Goal: Navigation & Orientation: Understand site structure

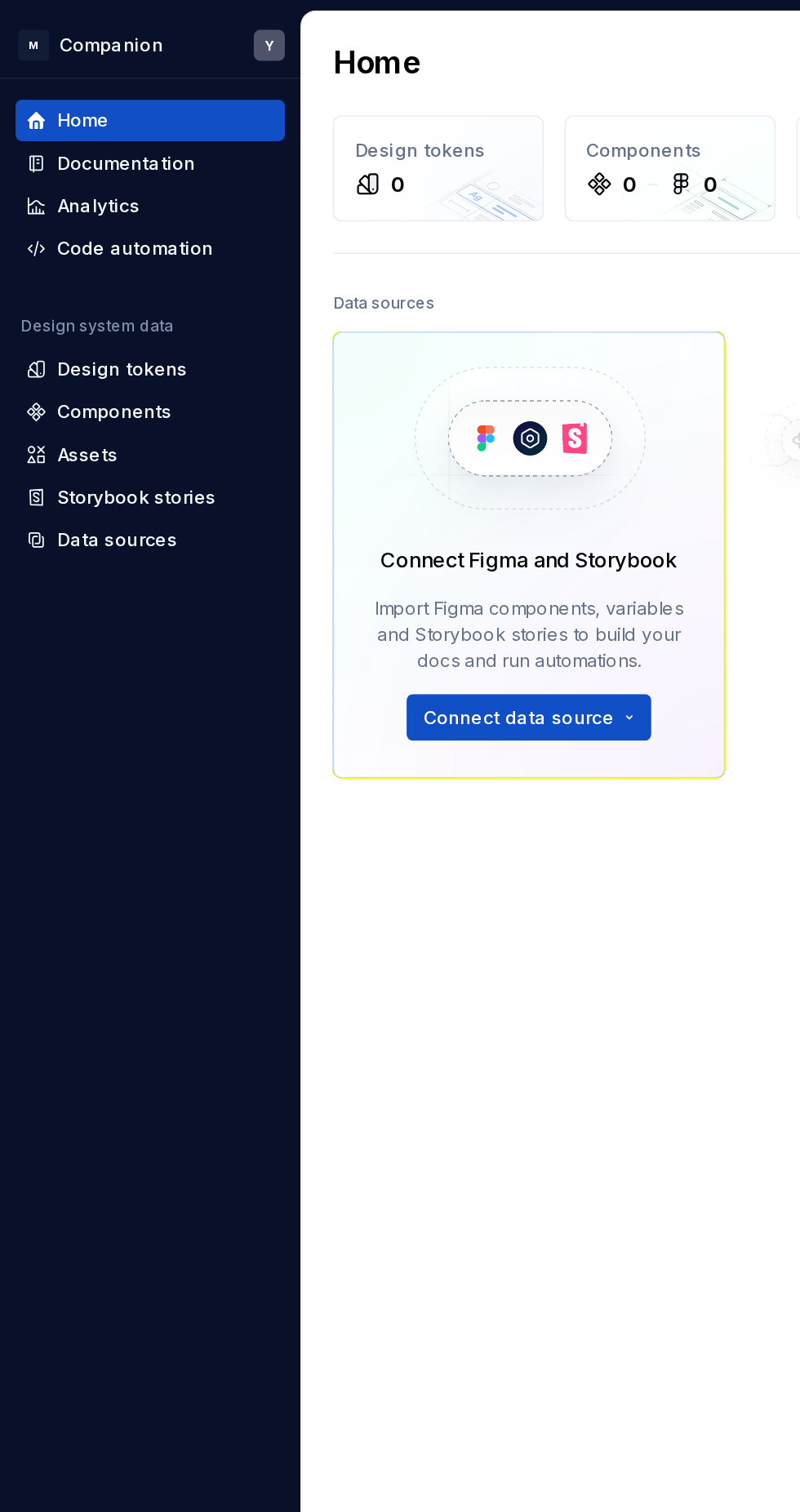
click at [350, 614] on div "Data sources Connect Figma and Storybook Import Figma components, variables and…" at bounding box center [333, 633] width 248 height 908
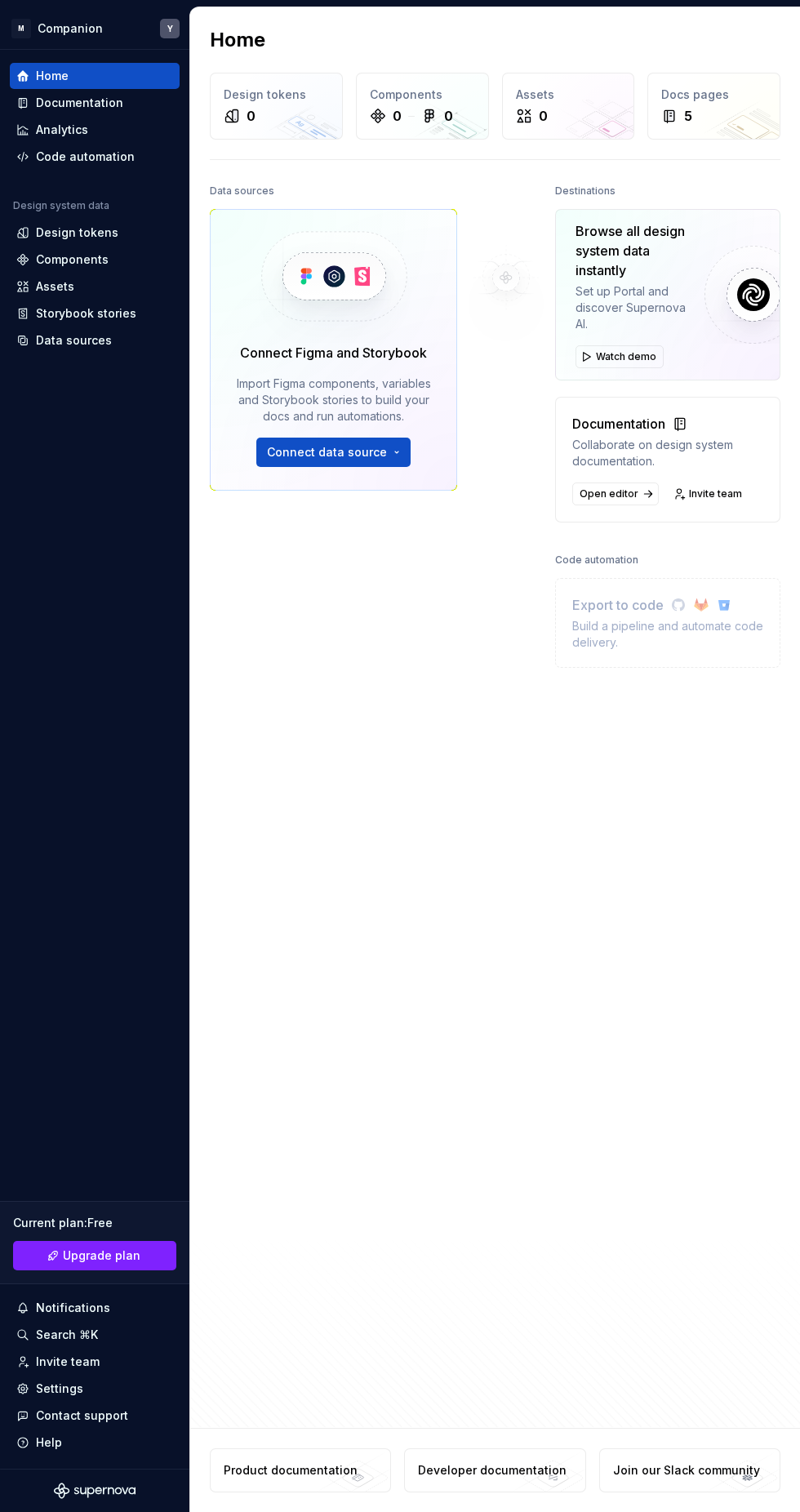
click at [648, 634] on div "Build a pipeline and automate code delivery." at bounding box center [668, 634] width 191 height 33
click at [655, 622] on div "Build a pipeline and automate code delivery." at bounding box center [668, 634] width 191 height 33
click at [633, 974] on div "Destinations Browse all design system data instantly Set up Portal and discover…" at bounding box center [668, 633] width 225 height 908
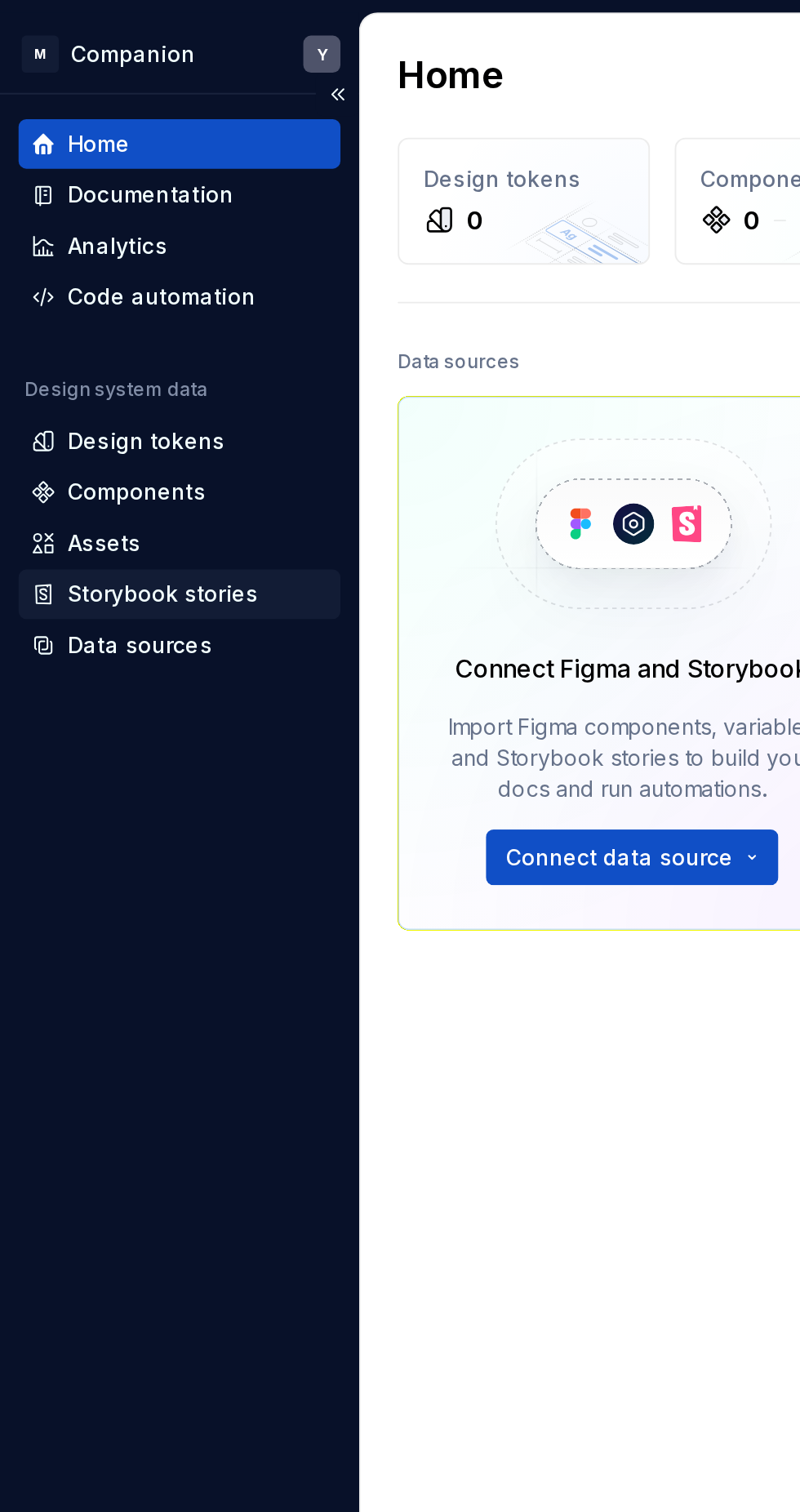
click at [127, 311] on div "Storybook stories" at bounding box center [86, 314] width 100 height 16
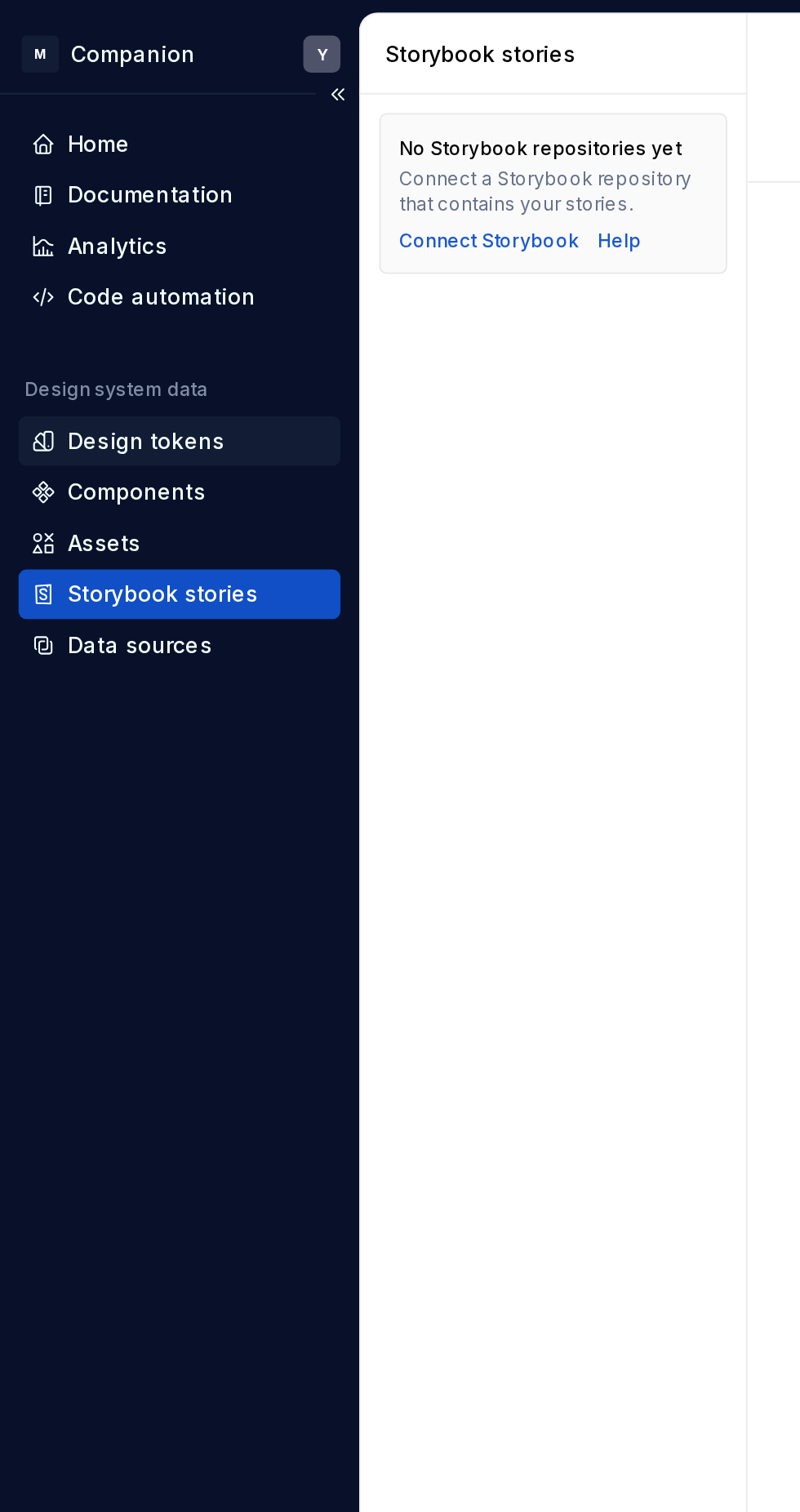
click at [141, 234] on div "Design tokens" at bounding box center [95, 233] width 157 height 16
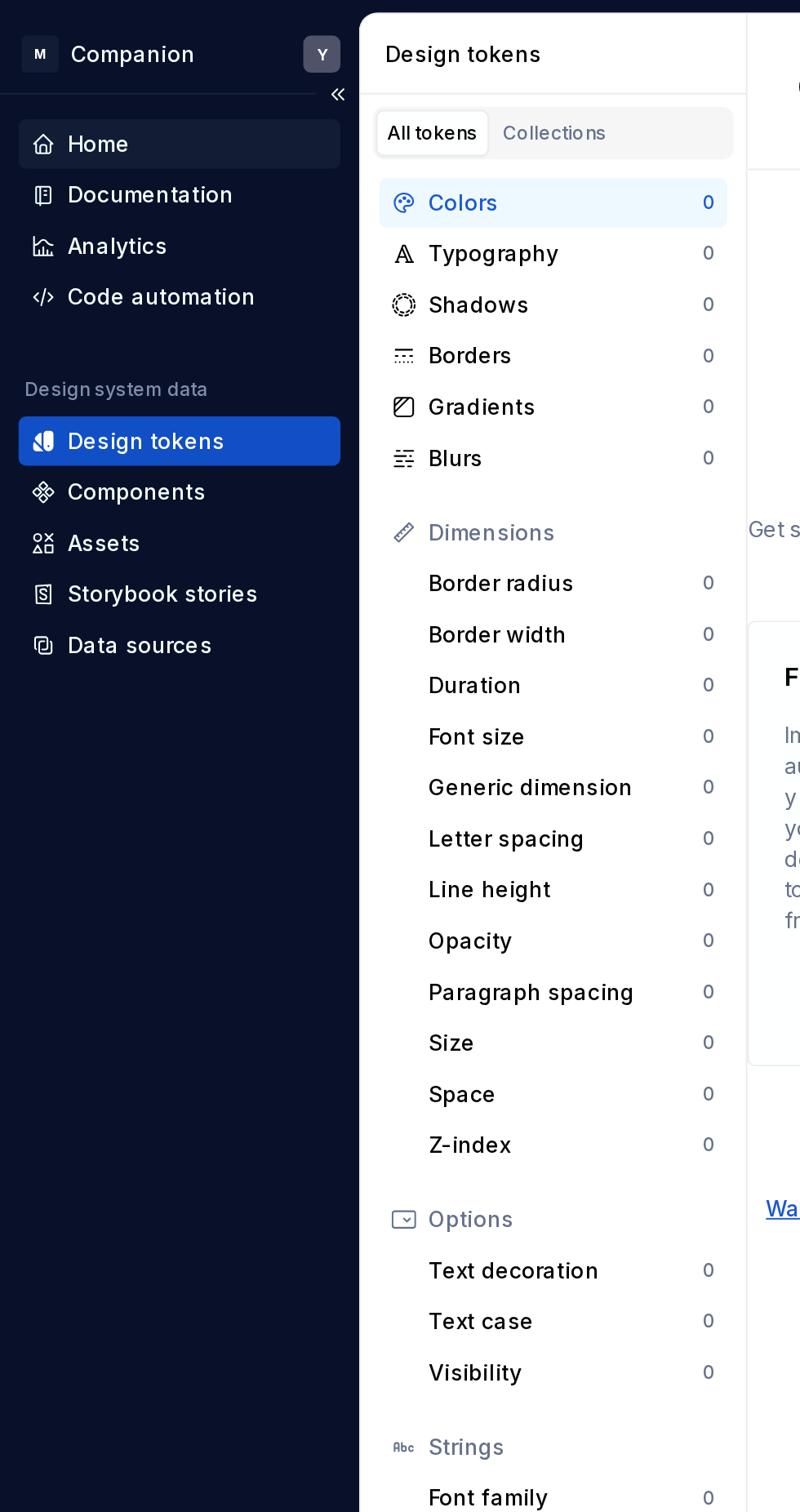
click at [89, 68] on div "Home" at bounding box center [95, 76] width 157 height 16
